Goal: Use online tool/utility: Utilize a website feature to perform a specific function

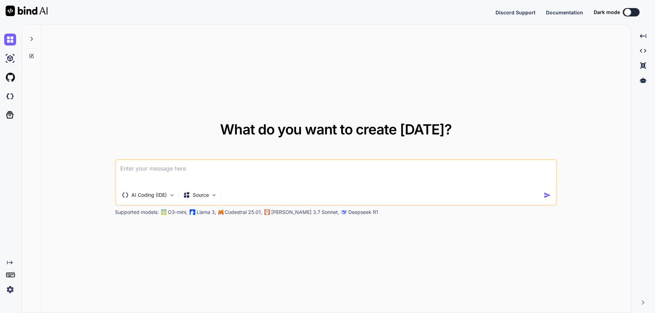
click at [33, 39] on icon at bounding box center [32, 39] width 2 height 4
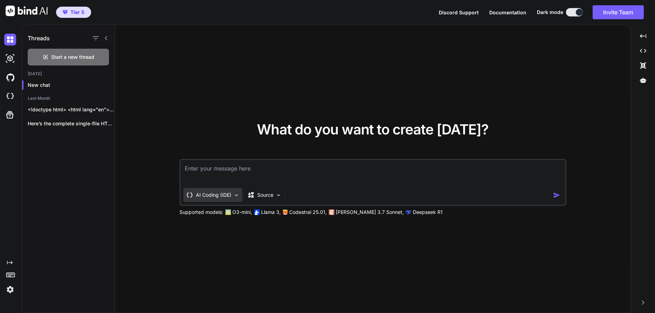
click at [211, 197] on p "AI Coding (IDE)" at bounding box center [213, 195] width 35 height 7
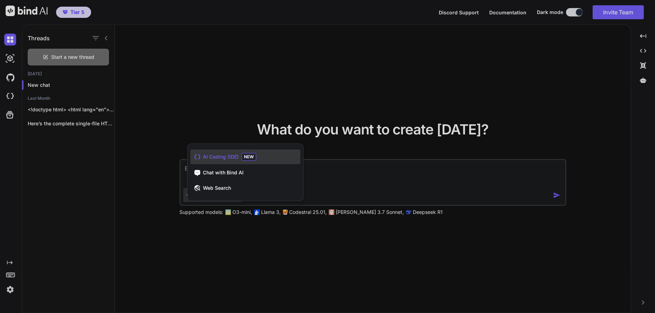
click at [229, 155] on span "AI Coding (IDE)" at bounding box center [221, 157] width 36 height 7
type textarea "x"
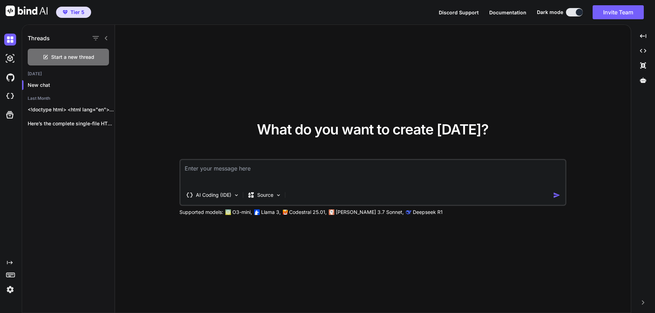
click at [211, 171] on textarea at bounding box center [373, 173] width 385 height 26
paste textarea "Create an SMTP send client where i can choose the SMTP server to send emails th…"
type textarea "Create an SMTP send client where i can choose the SMTP server to send emails th…"
type textarea "x"
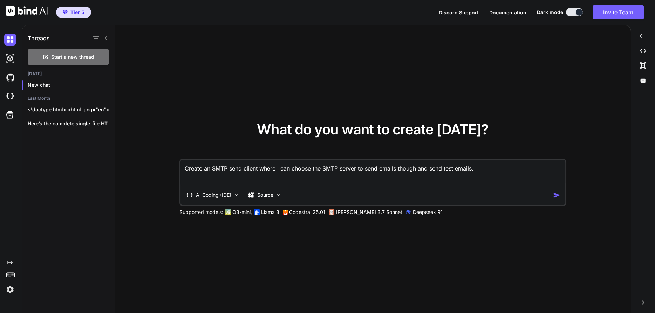
type textarea "Create an SMTP send client where i can choose the SMTP server to send emails th…"
click at [558, 196] on img "button" at bounding box center [556, 195] width 7 height 7
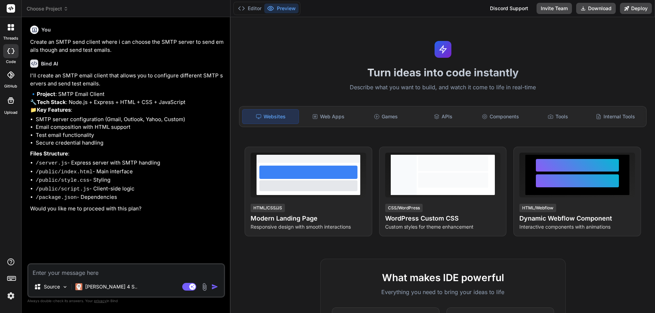
type textarea "x"
click at [95, 271] on textarea at bounding box center [126, 271] width 196 height 13
type textarea "y"
type textarea "x"
type textarea "ye"
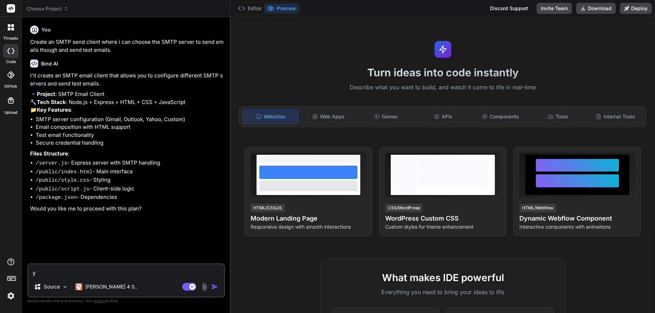
type textarea "x"
type textarea "yes"
type textarea "x"
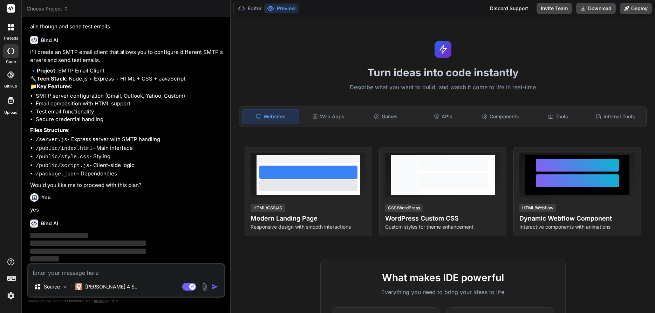
scroll to position [29, 0]
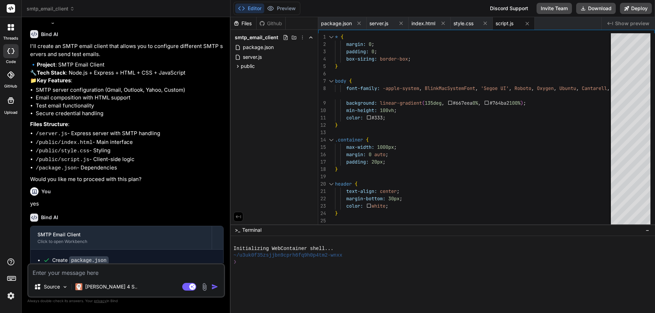
type textarea "x"
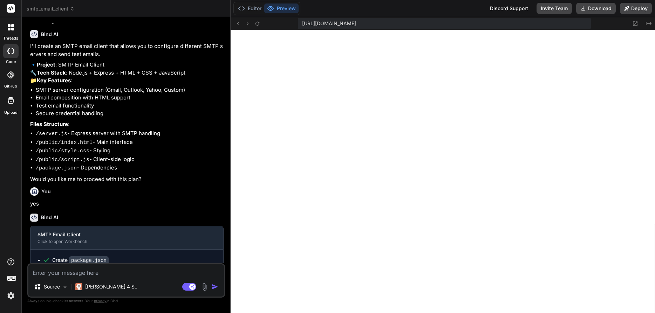
scroll to position [306, 0]
click at [95, 268] on textarea at bounding box center [126, 271] width 196 height 13
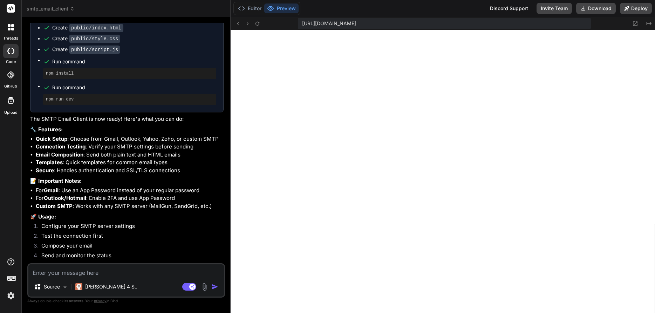
scroll to position [316, 0]
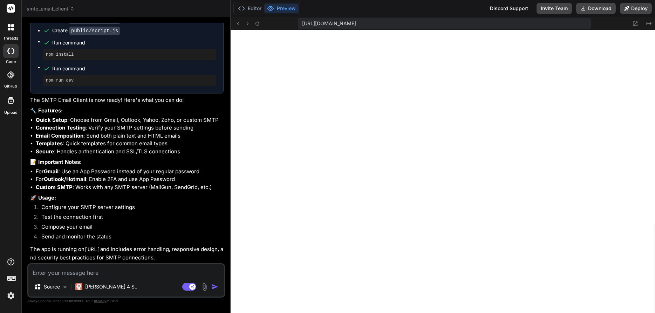
click at [95, 272] on textarea at bounding box center [126, 271] width 196 height 13
paste textarea "❌ Connection failed: nodemailer.createTransporter is not a function"
type textarea "❌ Connection failed: nodemailer.createTransporter is not a function"
type textarea "x"
type textarea "❌ Connection failed: nodemailer.createTransporter is not a function"
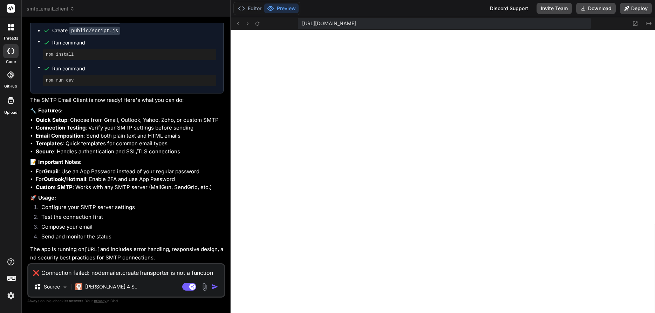
scroll to position [466, 0]
click at [384, 213] on div at bounding box center [443, 171] width 425 height 283
click at [214, 286] on img "button" at bounding box center [214, 287] width 7 height 7
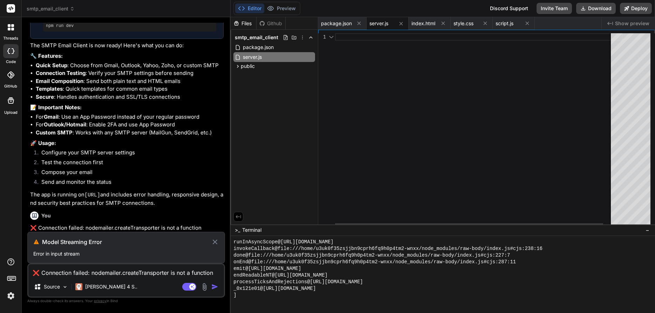
scroll to position [370, 0]
click at [192, 255] on p "Error in input stream" at bounding box center [126, 254] width 186 height 7
click at [216, 242] on icon at bounding box center [215, 242] width 8 height 8
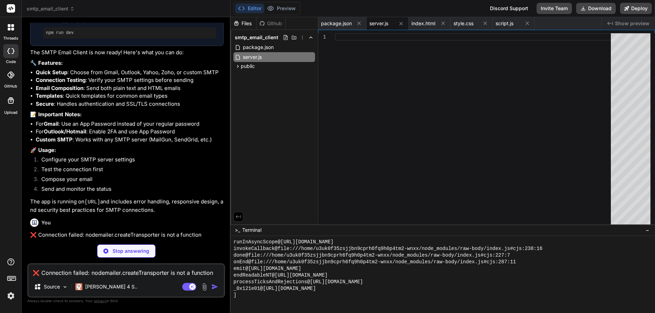
click at [107, 275] on textarea "❌ Connection failed: nodemailer.createTransporter is not a function" at bounding box center [126, 271] width 196 height 13
drag, startPoint x: 201, startPoint y: 235, endPoint x: 27, endPoint y: 238, distance: 173.9
click at [29, 237] on div "You Create an SMTP send client where i can choose the SMTP server to send email…" at bounding box center [127, 131] width 196 height 216
click at [132, 252] on p "Stop answering" at bounding box center [131, 251] width 37 height 7
type textarea "x"
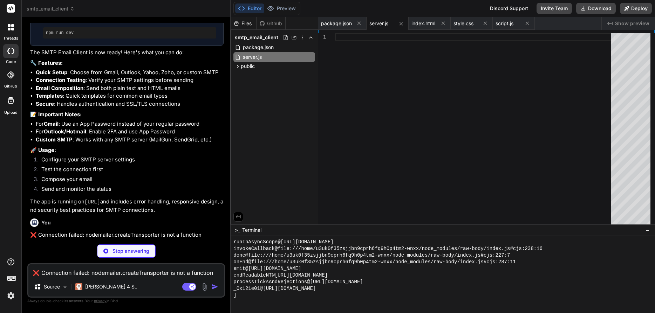
scroll to position [339, 0]
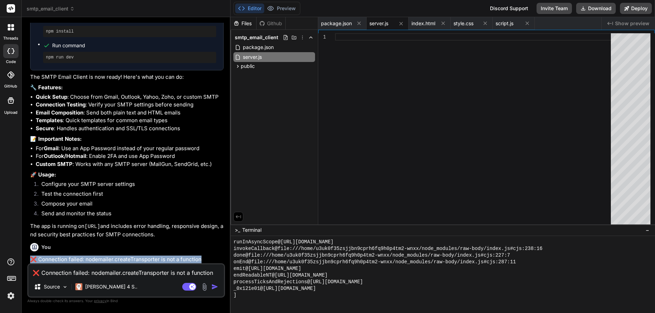
drag, startPoint x: 202, startPoint y: 261, endPoint x: 32, endPoint y: 260, distance: 170.1
click at [32, 260] on p "❌ Connection failed: nodemailer.createTransporter is not a function" at bounding box center [127, 260] width 194 height 8
copy p "❌ Connection failed: nodemailer.createTransporter is not a function"
click at [57, 271] on textarea "❌ Connection failed: nodemailer.createTransporter is not a function" at bounding box center [126, 271] width 196 height 13
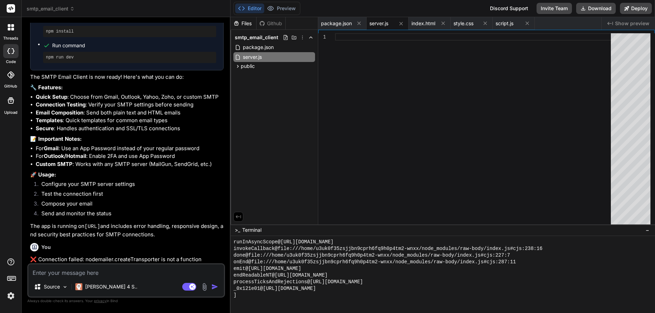
paste textarea "❌ Connection failed: nodemailer.createTransporter is not a function"
type textarea "❌ Connection failed: nodemailer.createTransporter is not a function"
type textarea "x"
type textarea "❌ Connection failed: nodemailer.createTransporter is not a function"
click at [213, 286] on img "button" at bounding box center [214, 287] width 7 height 7
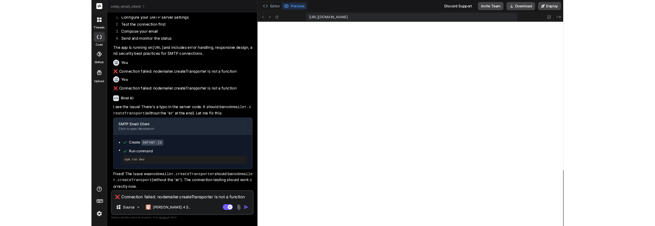
scroll to position [746, 0]
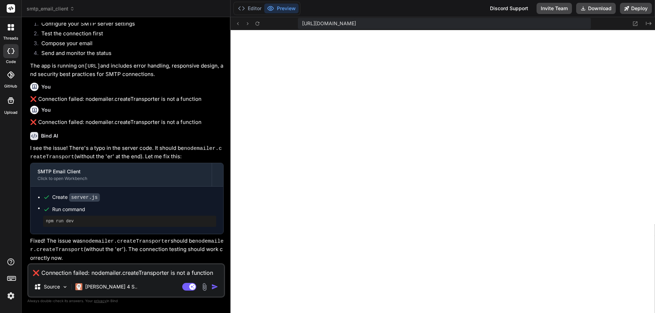
type textarea "x"
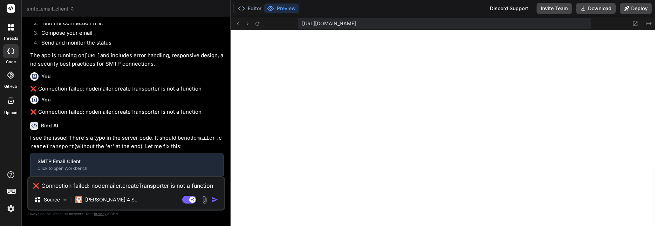
scroll to position [826, 0]
click at [83, 185] on textarea "❌ Connection failed: nodemailer.createTransporter is not a function" at bounding box center [126, 183] width 196 height 13
paste textarea "XHRPOST [URL][DOMAIN_NAME] [HTTP/1.1 500 Internal Server Error 0ms]"
type textarea "XHRPOST [URL][DOMAIN_NAME] [HTTP/1.1 500 Internal Server Error 0ms]"
type textarea "x"
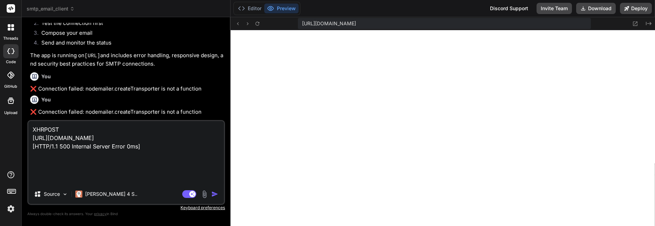
type textarea "XHRPOST [URL][DOMAIN_NAME] [HTTP/1.1 500 Internal Server Error 0ms]"
click at [160, 170] on textarea "XHRPOST [URL][DOMAIN_NAME] [HTTP/1.1 500 Internal Server Error 0ms]" at bounding box center [126, 152] width 196 height 63
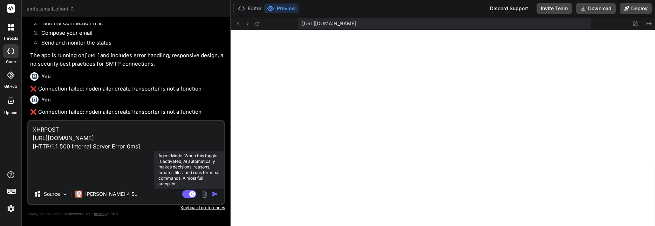
type textarea "x"
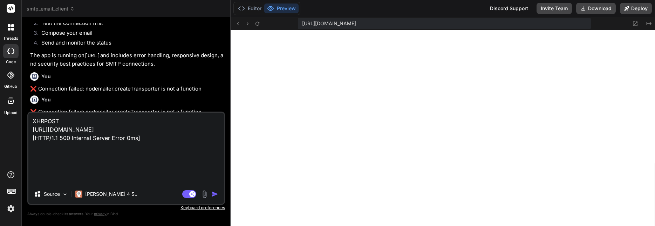
click at [171, 166] on textarea "XHRPOST [URL][DOMAIN_NAME] [HTTP/1.1 500 Internal Server Error 0ms]" at bounding box center [126, 149] width 196 height 72
click at [101, 176] on textarea "XHRPOST [URL][DOMAIN_NAME] [HTTP/1.1 500 Internal Server Error 0ms]" at bounding box center [126, 149] width 196 height 72
click at [97, 177] on textarea "XHRPOST [URL][DOMAIN_NAME] [HTTP/1.1 500 Internal Server Error 0ms]" at bounding box center [126, 149] width 196 height 72
paste textarea "{"success":false,"error":"Greeting never received"}"
type textarea "XHRPOST [URL][DOMAIN_NAME] [HTTP/1.1 500 Internal Server Error 0ms] {"success":…"
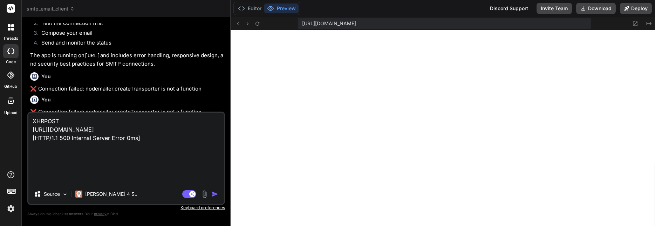
type textarea "x"
type textarea "XHRPOST [URL][DOMAIN_NAME] [HTTP/1.1 500 Internal Server Error 0ms] {"success":…"
click at [214, 194] on img "button" at bounding box center [214, 193] width 7 height 7
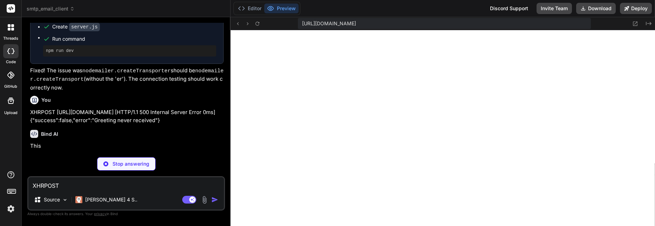
scroll to position [667, 0]
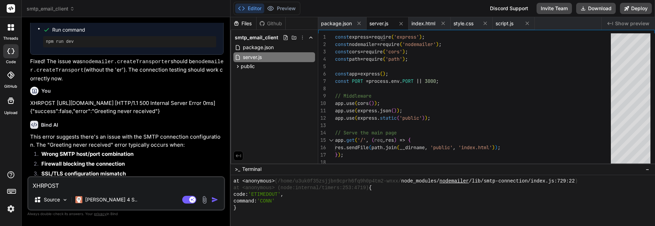
type textarea "x"
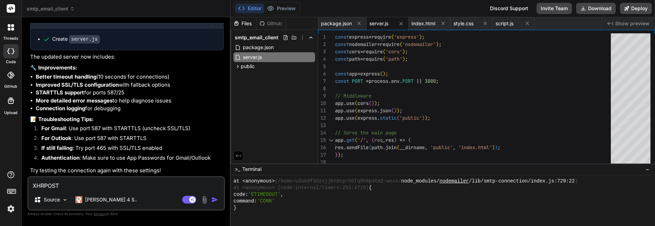
scroll to position [880, 0]
click at [285, 9] on button "Preview" at bounding box center [281, 9] width 34 height 10
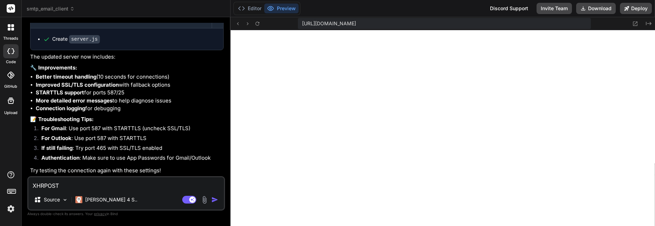
click at [193, 160] on li "Authentication : Make sure to use App Passwords for Gmail/Outlook" at bounding box center [130, 159] width 188 height 10
click at [120, 181] on textarea "XHRPOST [URL][DOMAIN_NAME] [HTTP/1.1 500 Internal Server Error 0ms] {"success":…" at bounding box center [126, 183] width 196 height 13
type textarea "y"
type textarea "x"
type textarea "yo"
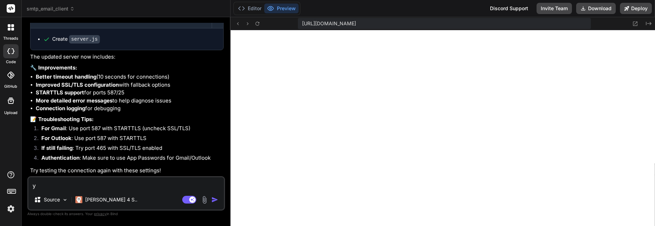
type textarea "x"
type textarea "you"
type textarea "x"
type textarea "you"
type textarea "x"
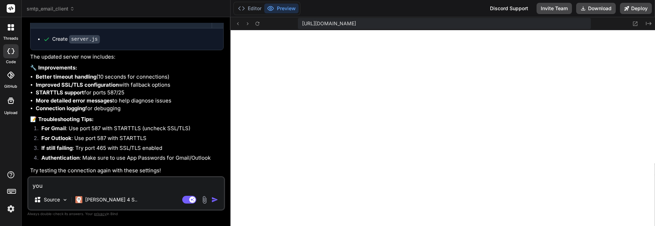
type textarea "you d"
type textarea "x"
type textarea "you di"
type textarea "x"
type textarea "you did"
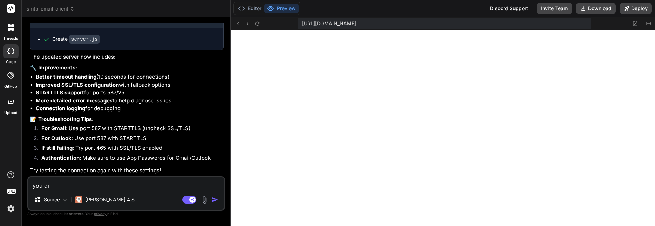
type textarea "x"
type textarea "you did"
type textarea "x"
type textarea "you did n"
type textarea "x"
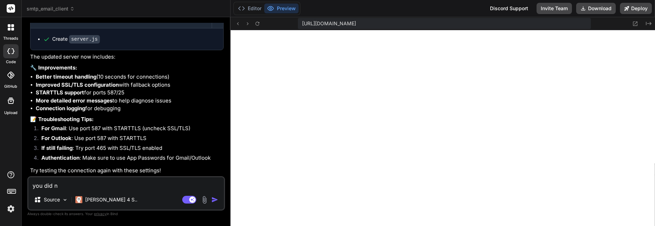
type textarea "you did no"
type textarea "x"
type textarea "you did not"
type textarea "x"
type textarea "you did not"
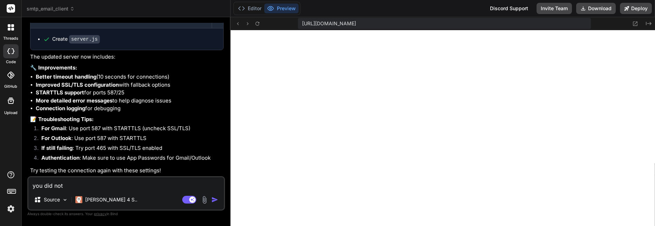
type textarea "x"
type textarea "you did not c"
type textarea "x"
type textarea "you did not cr"
type textarea "x"
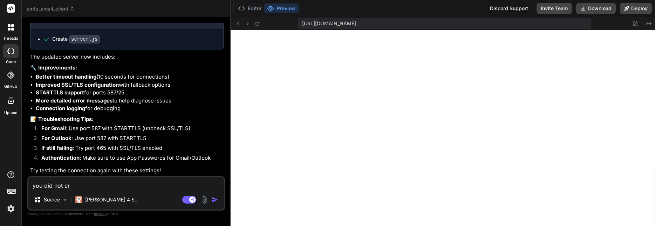
type textarea "you did not cre"
type textarea "x"
type textarea "you did not crea"
type textarea "x"
type textarea "you did not creat"
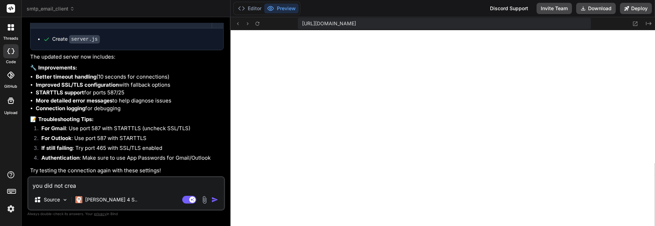
type textarea "x"
type textarea "you did not create"
type textarea "x"
type textarea "you did not create"
type textarea "x"
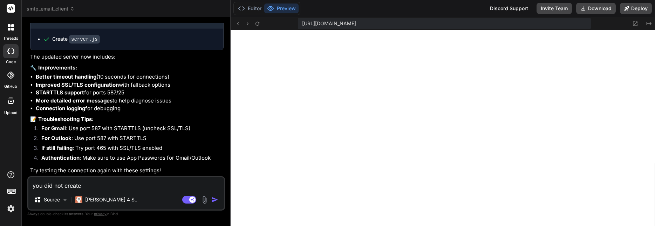
type textarea "you did not create a"
type textarea "x"
type textarea "you did not create an"
type textarea "x"
type textarea "you did not create any"
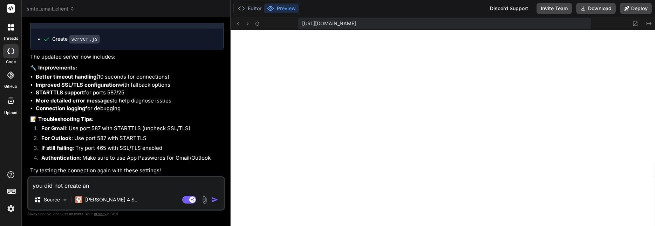
type textarea "x"
type textarea "you did not create anyt"
type textarea "x"
type textarea "you did not create anyth"
type textarea "x"
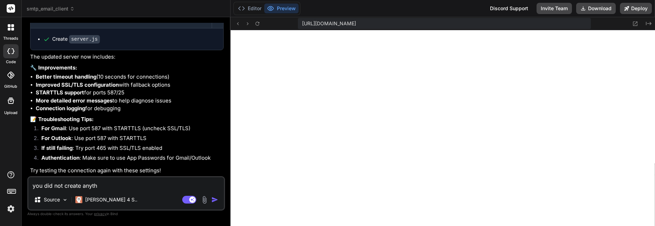
type textarea "you did not create anythi"
type textarea "x"
type textarea "you did not create anythin"
type textarea "x"
type textarea "you did not create anything"
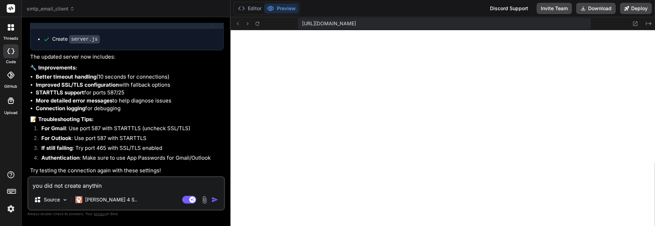
type textarea "x"
type textarea "you did not create anything?"
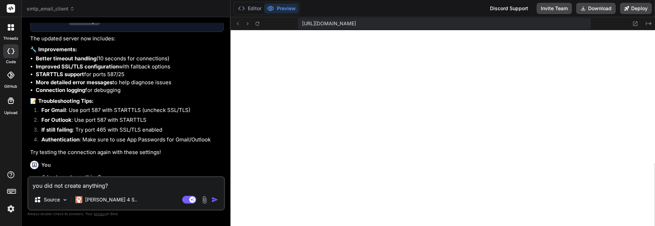
type textarea "x"
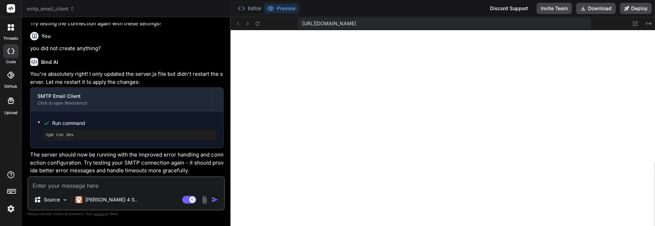
scroll to position [953, 0]
click at [633, 8] on button "Deploy" at bounding box center [636, 8] width 32 height 11
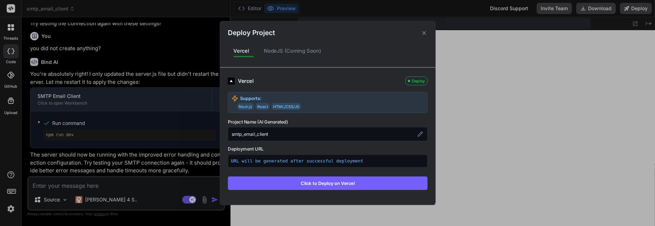
click at [335, 184] on button "Click to Deploy on Vercel" at bounding box center [328, 182] width 200 height 13
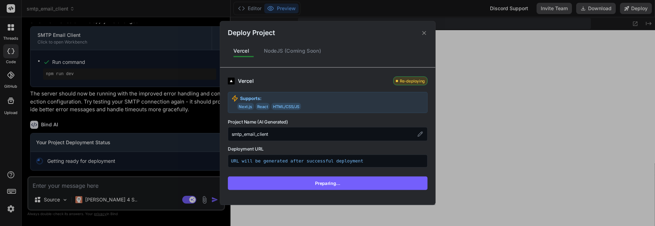
scroll to position [1088, 0]
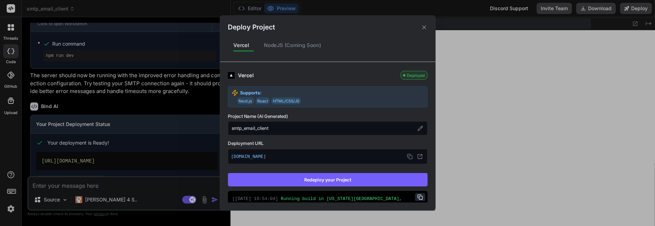
type textarea "x"
click at [410, 158] on icon at bounding box center [410, 157] width 6 height 6
click at [111, 188] on div "Deploy Project Vercel NodeJS (Coming Soon) Vercel Deployed Supports: Next.js Re…" at bounding box center [327, 113] width 655 height 226
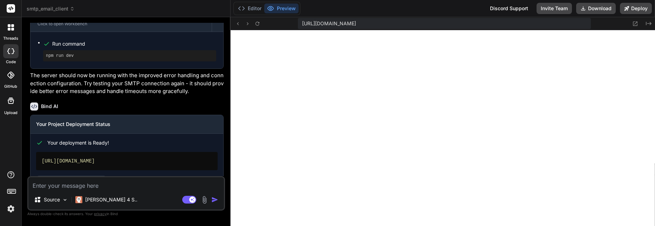
click at [111, 188] on textarea at bounding box center [126, 183] width 196 height 13
type textarea "t"
type textarea "x"
type textarea "th"
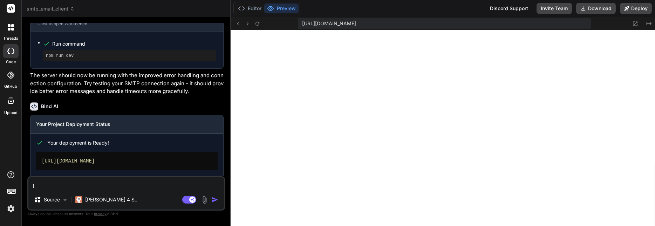
type textarea "x"
type textarea "the"
type textarea "x"
type textarea "ther"
type textarea "x"
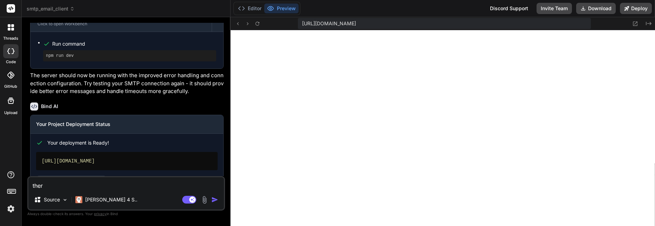
type textarea "there"
type textarea "x"
type textarea "there"
type textarea "x"
type textarea "there i"
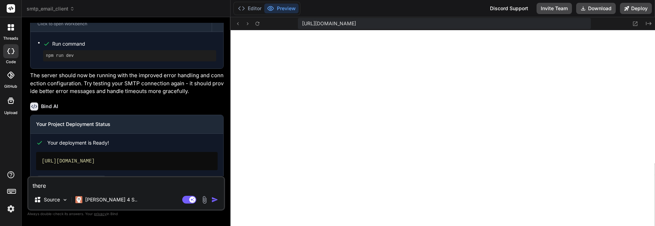
type textarea "x"
type textarea "there is"
type textarea "x"
type textarea "there is"
type textarea "x"
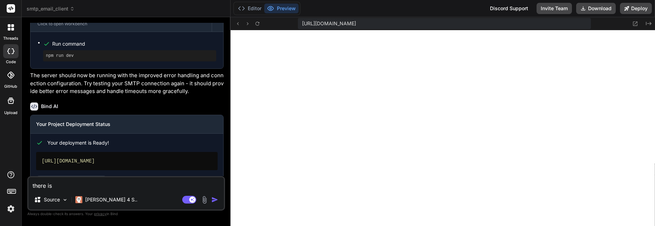
type textarea "there is a"
type textarea "x"
type textarea "there is a"
type textarea "x"
type textarea "there is a p"
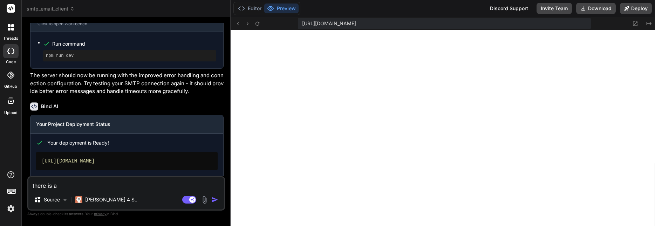
type textarea "x"
type textarea "there is a pr"
type textarea "x"
type textarea "there is a pro"
type textarea "x"
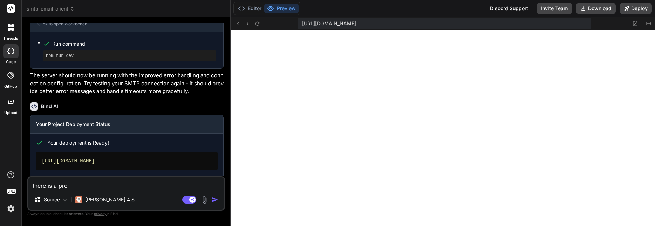
type textarea "there is a prob"
type textarea "x"
type textarea "there is a probl"
type textarea "x"
type textarea "there is a proble"
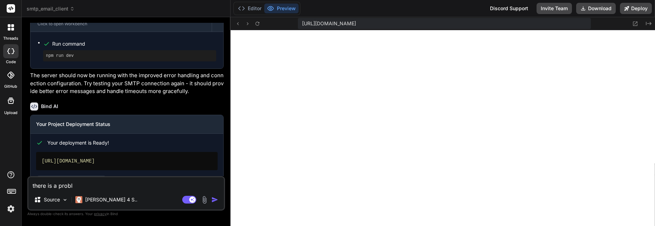
type textarea "x"
type textarea "there is a problem"
type textarea "x"
type textarea "there is a problem"
type textarea "x"
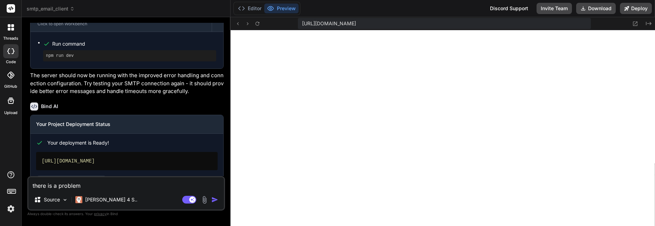
type textarea "there is a problem w"
type textarea "x"
type textarea "there is a problem wi"
type textarea "x"
type textarea "there is a problem wit"
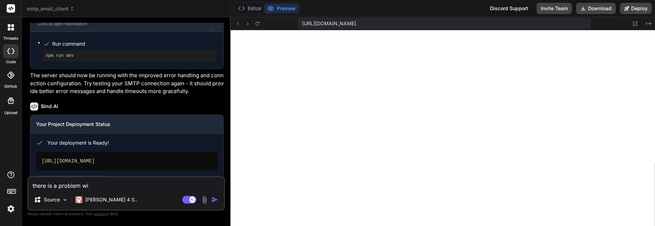
type textarea "x"
type textarea "there is a problem with"
type textarea "x"
type textarea "there is a problem with"
type textarea "x"
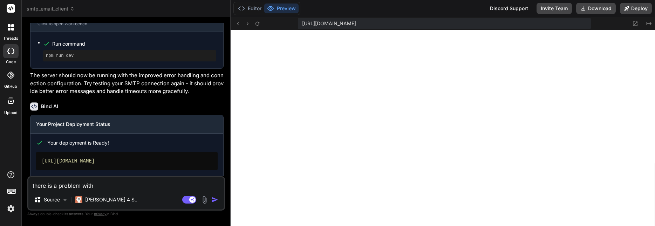
type textarea "there is a problem with a"
type textarea "x"
type textarea "there is a problem with au"
type textarea "x"
type textarea "there is a problem with aut"
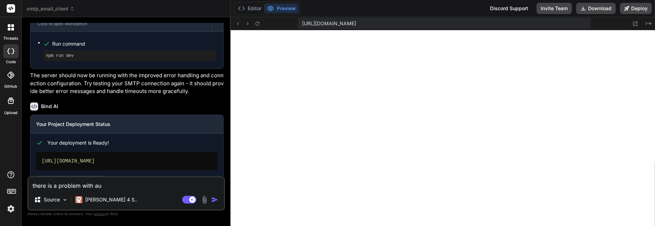
type textarea "x"
type textarea "there is a problem with auth"
type textarea "x"
type textarea "there is a problem with authe"
type textarea "x"
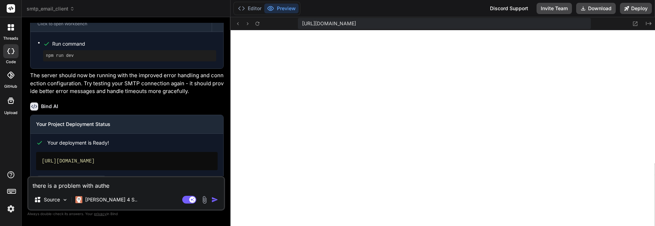
type textarea "there is a problem with [PERSON_NAME]"
type textarea "x"
type textarea "there is a problem with authent"
type textarea "x"
type textarea "there is a problem with [PERSON_NAME]"
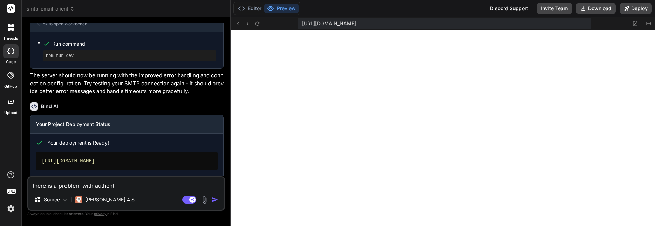
type textarea "x"
type textarea "there is a problem with authentic"
type textarea "x"
type textarea "there is a problem with authentica"
type textarea "x"
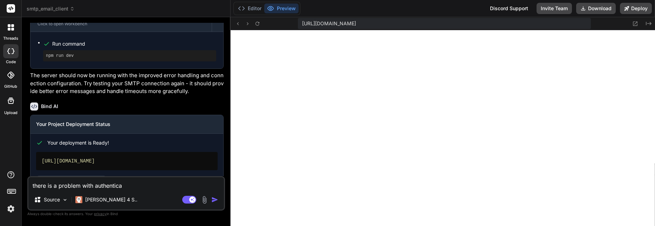
type textarea "there is a problem with authenticat"
type textarea "x"
type textarea "there is a problem with authenticati"
type textarea "x"
type textarea "there is a problem with authenticatio"
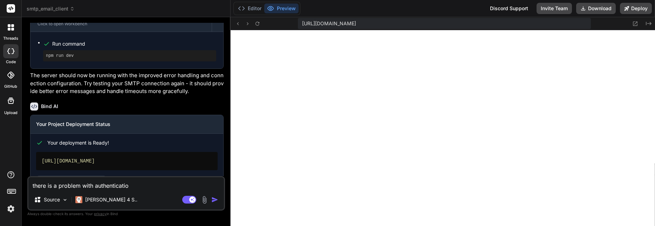
type textarea "x"
type textarea "there is a problem with authentication"
type textarea "x"
type textarea "there is a problem with authentication."
type textarea "x"
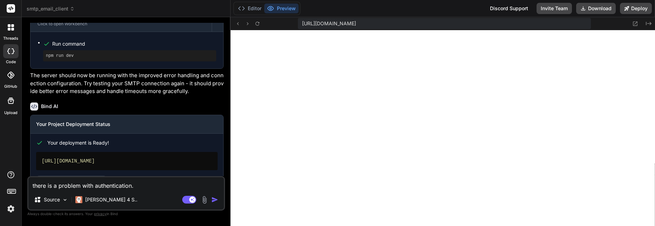
type textarea "there is a problem with authentication."
type textarea "x"
type textarea "there is a problem with authentication. m"
type textarea "x"
type textarea "there is a problem with authentication. ma"
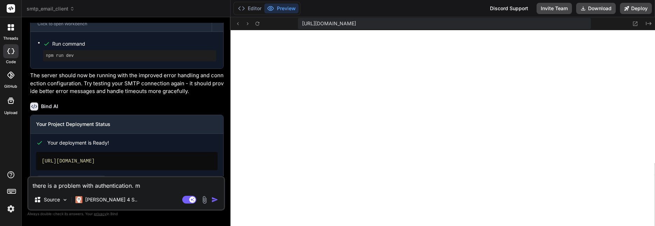
type textarea "x"
type textarea "there is a problem with authentication. mak"
type textarea "x"
type textarea "there is a problem with authentication. make"
type textarea "x"
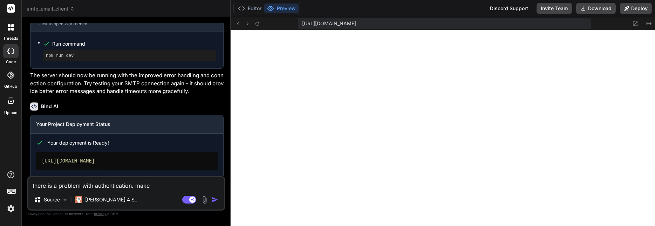
type textarea "there is a problem with authentication. make"
type textarea "x"
type textarea "there is a problem with authentication. make s"
type textarea "x"
type textarea "there is a problem with authentication. make su"
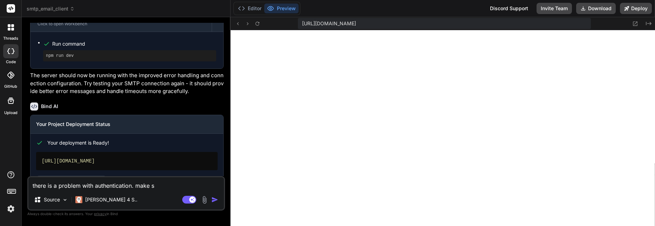
type textarea "x"
type textarea "there is a problem with authentication. make sur"
type textarea "x"
type textarea "there is a problem with authentication. make sure"
type textarea "x"
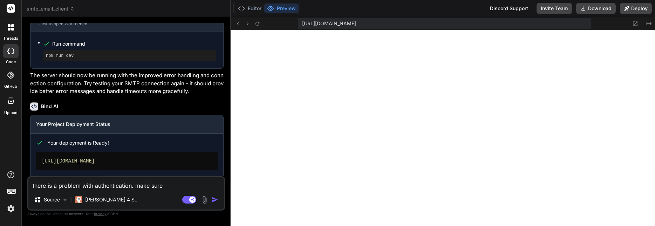
type textarea "there is a problem with authentication. make sure"
type textarea "x"
type textarea "there is a problem with authentication. make sure t"
type textarea "x"
type textarea "there is a problem with authentication. make sure th"
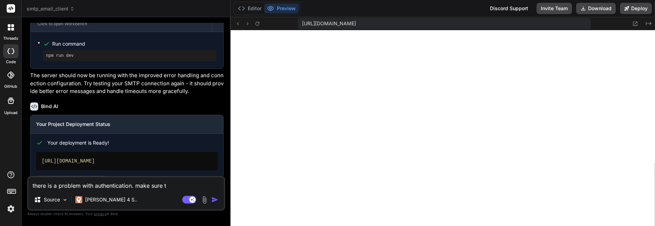
type textarea "x"
type textarea "there is a problem with authentication. make sure tha"
type textarea "x"
type textarea "there is a problem with authentication. make sure that"
type textarea "x"
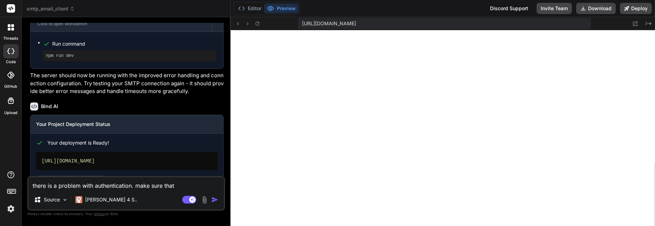
type textarea "there is a problem with authentication. make sure that"
type textarea "x"
type textarea "there is a problem with authentication. make sure that t"
type textarea "x"
type textarea "there is a problem with authentication. make sure that"
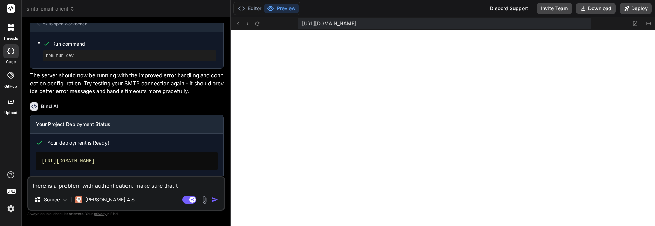
type textarea "x"
type textarea "there is a problem with authentication. make sure that p"
type textarea "x"
type textarea "there is a problem with authentication. make sure that pa"
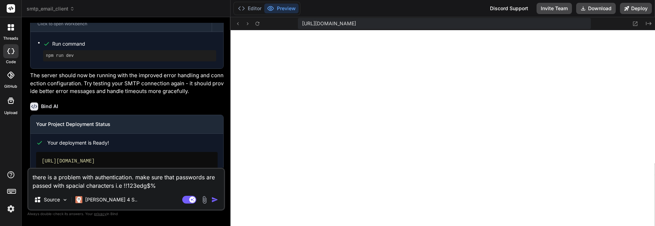
click at [214, 199] on img "button" at bounding box center [214, 199] width 7 height 7
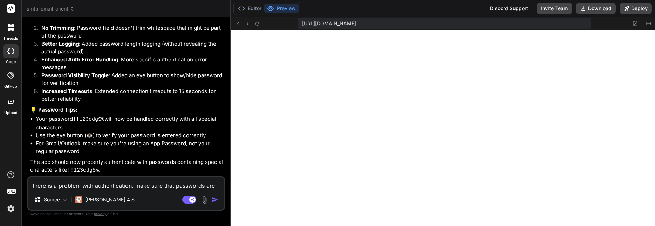
scroll to position [1026, 0]
click at [636, 11] on button "Deploy" at bounding box center [636, 8] width 32 height 11
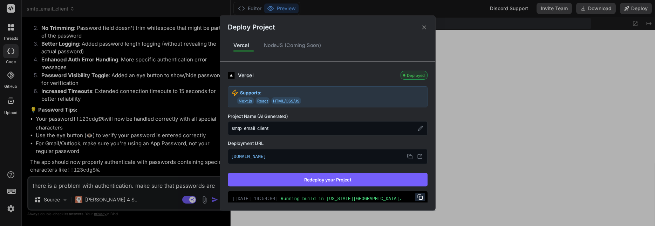
scroll to position [1046, 0]
click at [345, 180] on button "Redeploy your Project" at bounding box center [328, 179] width 200 height 13
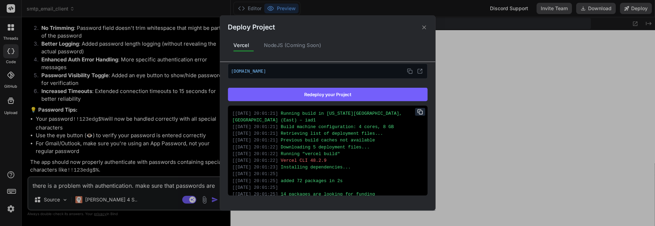
scroll to position [0, 0]
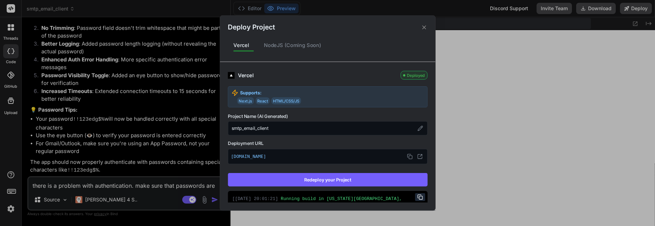
click at [105, 182] on div "Deploy Project Vercel NodeJS (Coming Soon) Vercel Deployed Supports: Next.js Re…" at bounding box center [327, 113] width 655 height 226
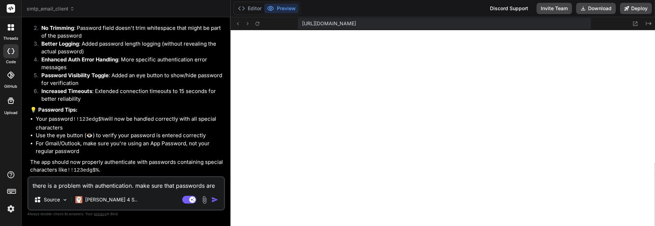
click at [105, 182] on textarea "there is a problem with authentication. make sure that passwords are passed wit…" at bounding box center [126, 183] width 196 height 13
paste textarea "❌ Connection failed: Authentication failed. Check your username and password. F…"
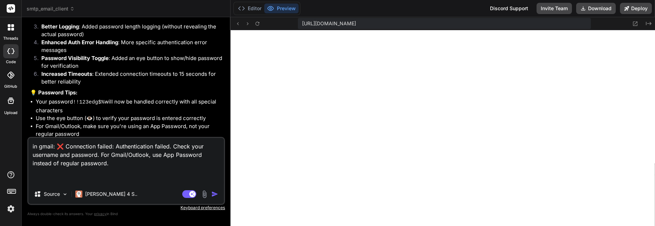
paste textarea "{"success":false,"error":"Authentication failed. Check your username and passwo…"
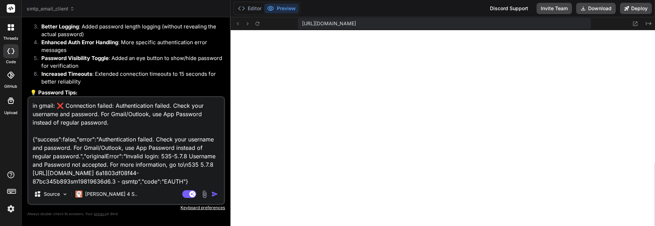
scroll to position [9, 0]
click at [214, 193] on img "button" at bounding box center [214, 193] width 7 height 7
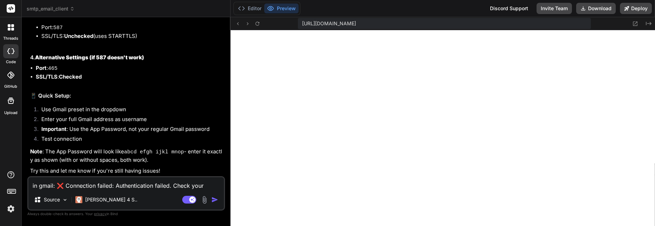
scroll to position [1899, 0]
click at [94, 184] on textarea "in gmail: ❌ Connection failed: Authentication failed. Check your username and p…" at bounding box center [126, 183] width 196 height 13
